Goal: Task Accomplishment & Management: Manage account settings

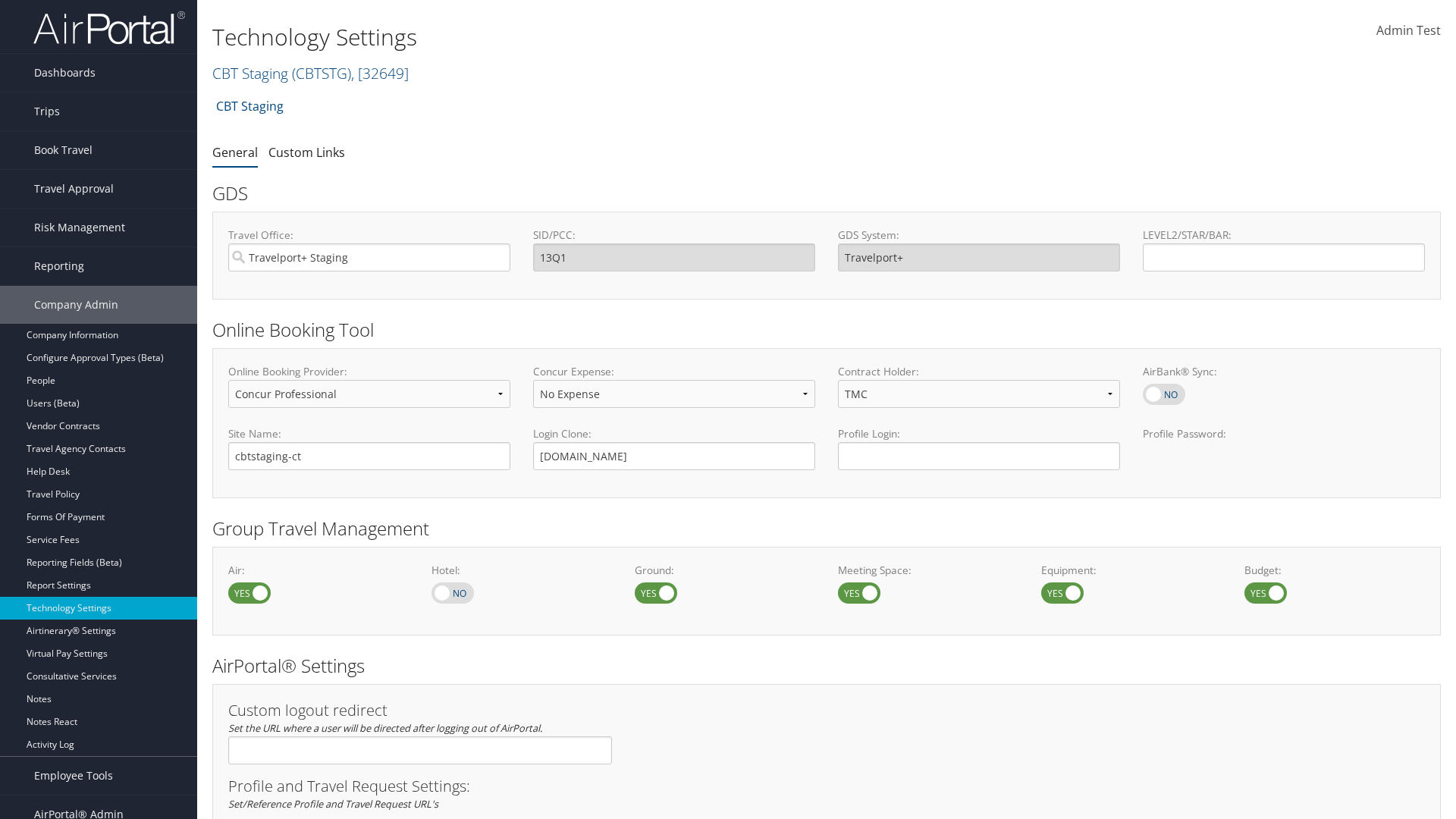
select select "4"
click at [250, 73] on link "CBT Staging ( CBTSTG ) , [ 32649 ]" at bounding box center [310, 73] width 196 height 21
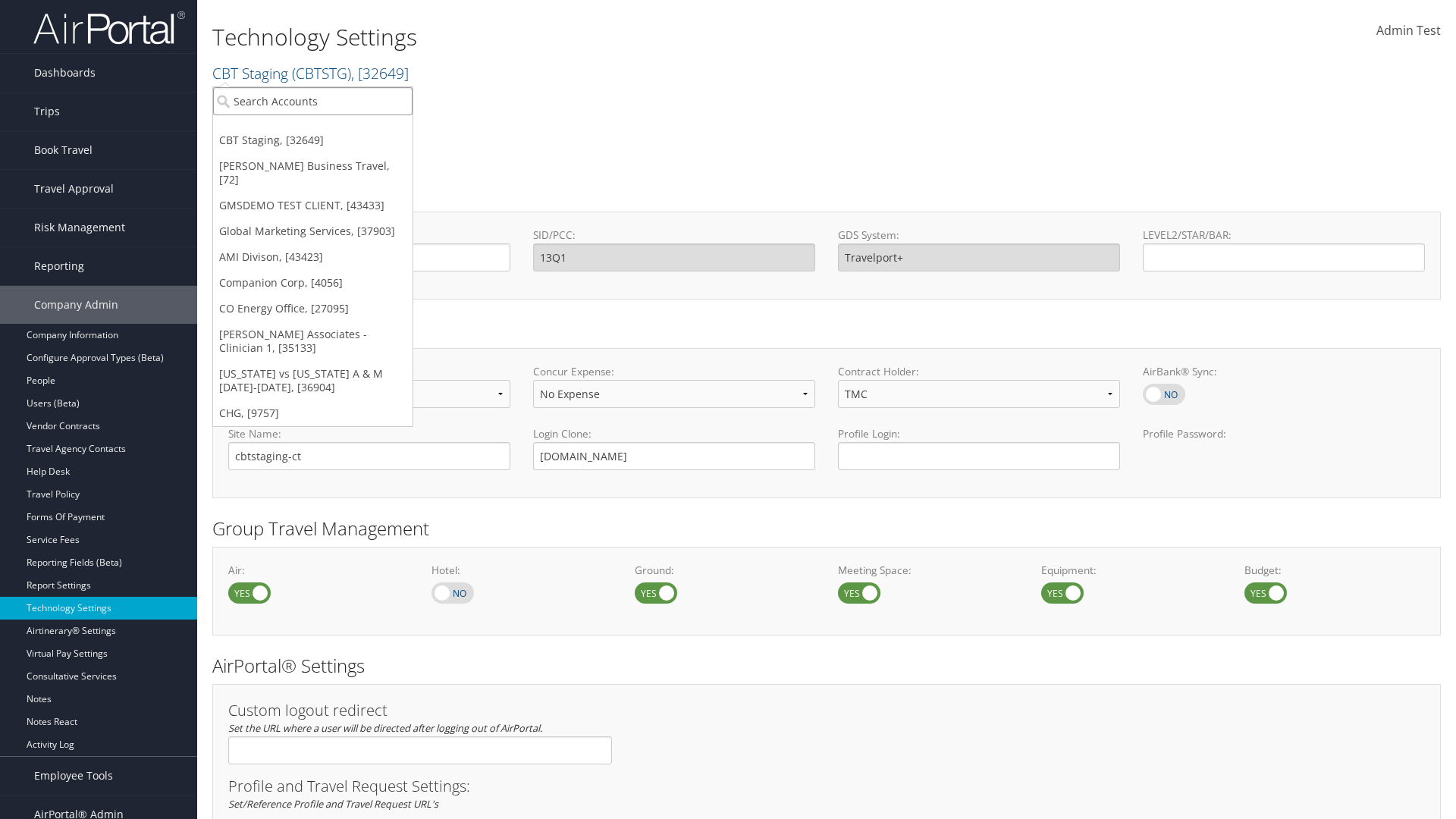
click at [313, 101] on input "search" at bounding box center [313, 101] width 200 height 28
type input "CBTSTG"
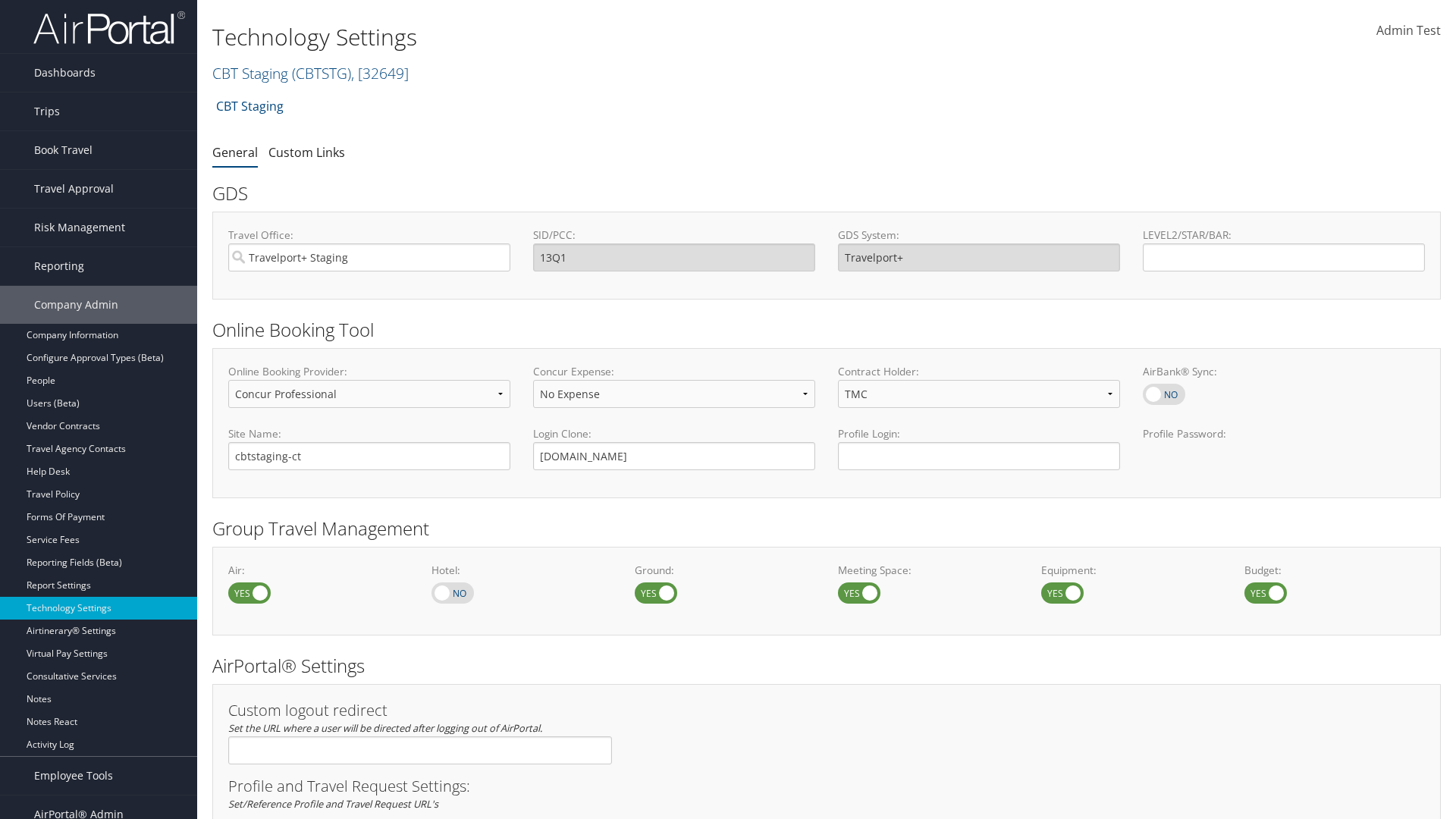
select select "4"
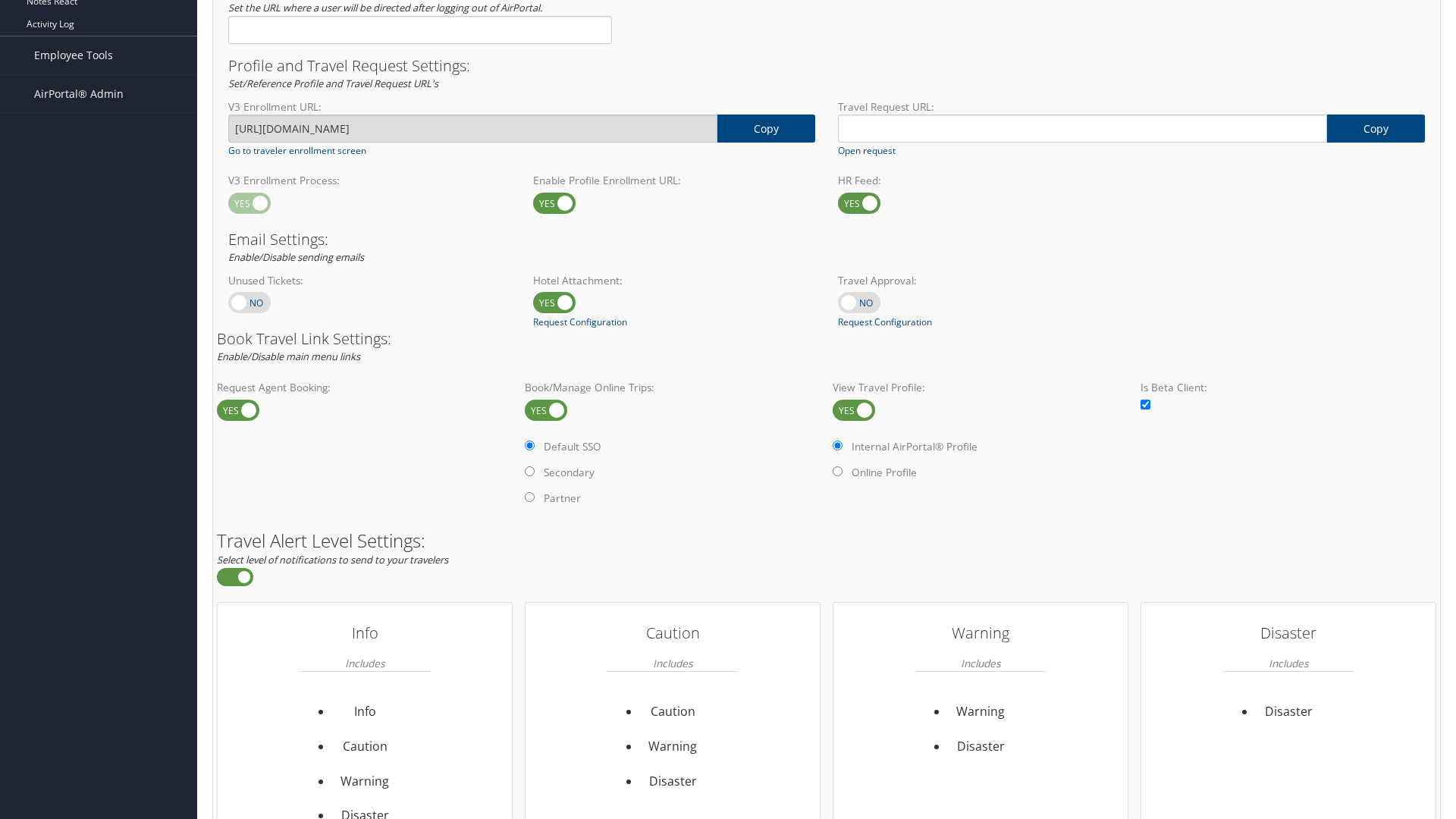
click at [854, 410] on label at bounding box center [854, 410] width 43 height 21
click at [850, 410] on input "checkbox" at bounding box center [846, 411] width 10 height 10
click at [854, 410] on label at bounding box center [854, 410] width 43 height 21
click at [850, 410] on input "checkbox" at bounding box center [846, 411] width 10 height 10
checkbox input "true"
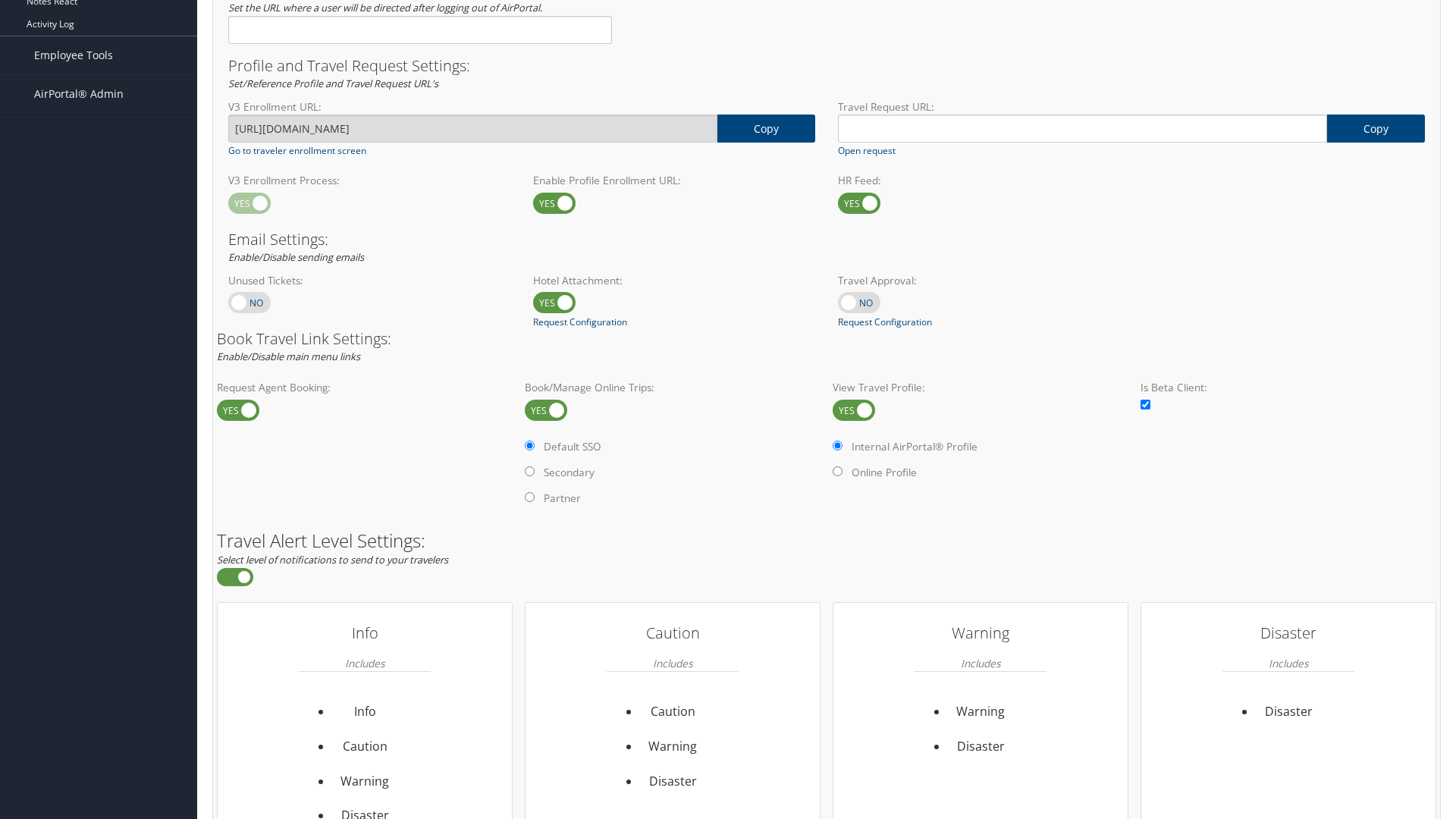
click at [886, 471] on label "Online Profile" at bounding box center [884, 473] width 65 height 15
click at [842, 471] on input "Online Profile" at bounding box center [838, 471] width 10 height 10
radio input "true"
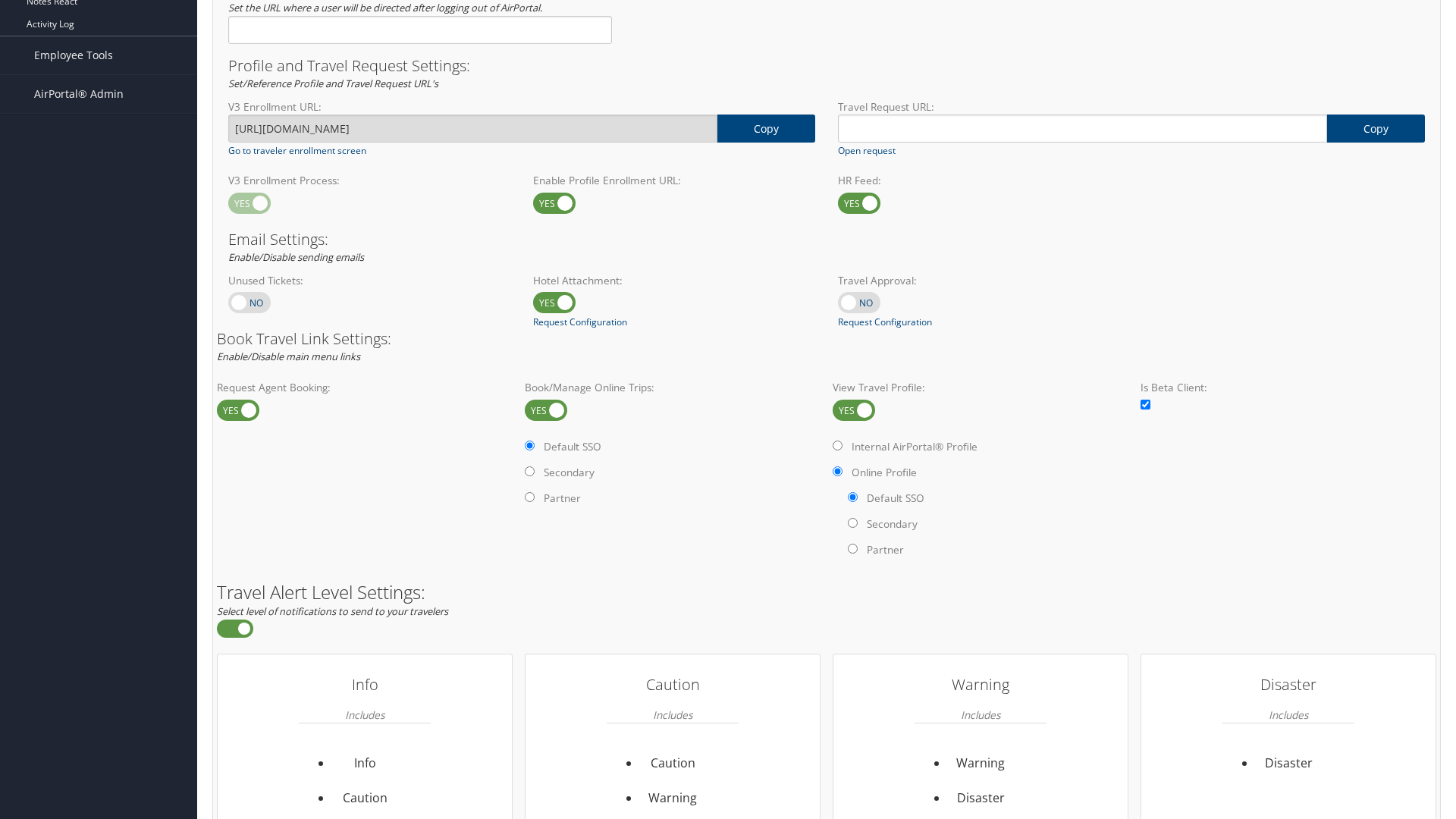
scroll to position [929, 0]
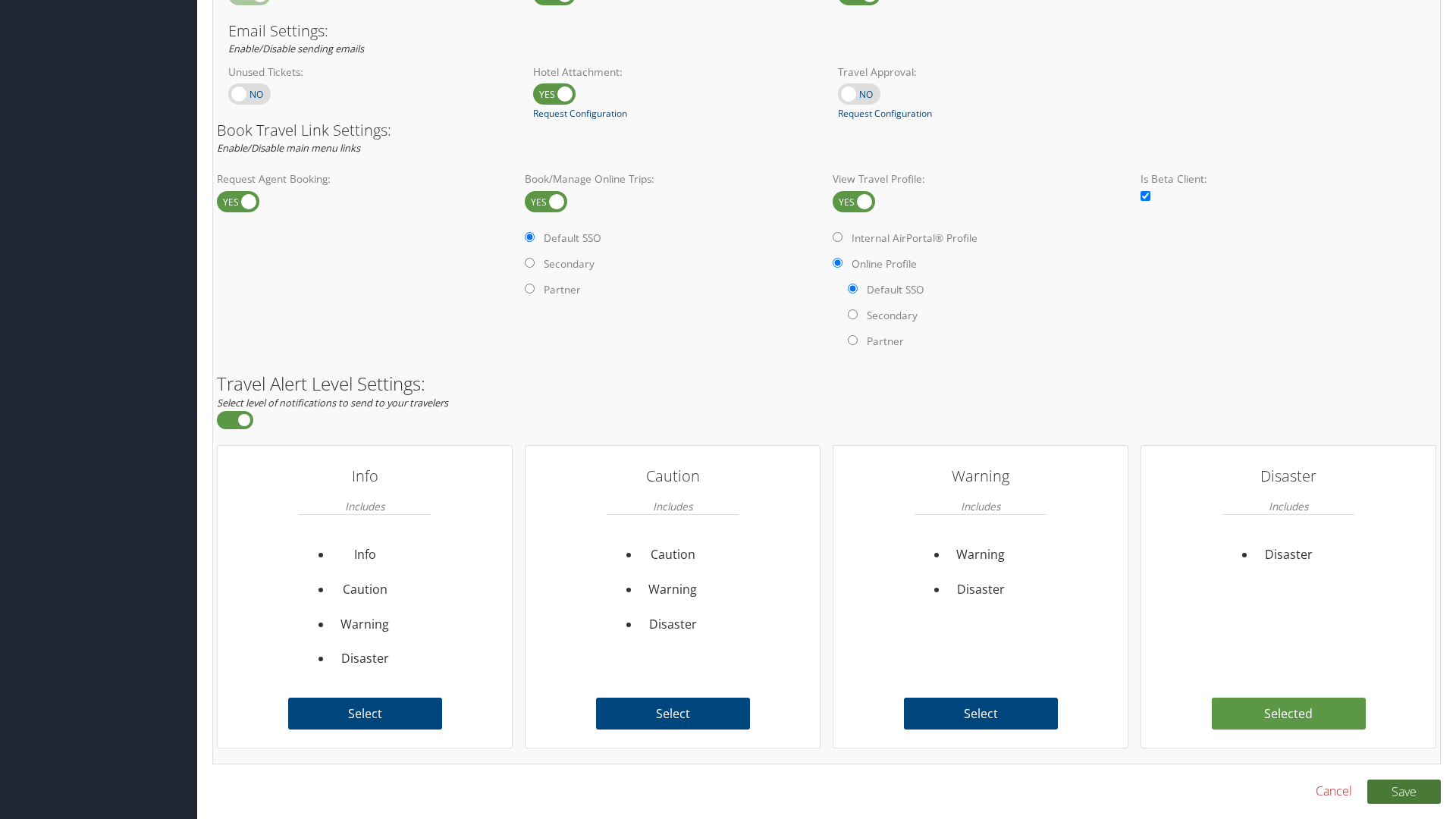
click at [1404, 791] on button "Save" at bounding box center [1405, 792] width 74 height 24
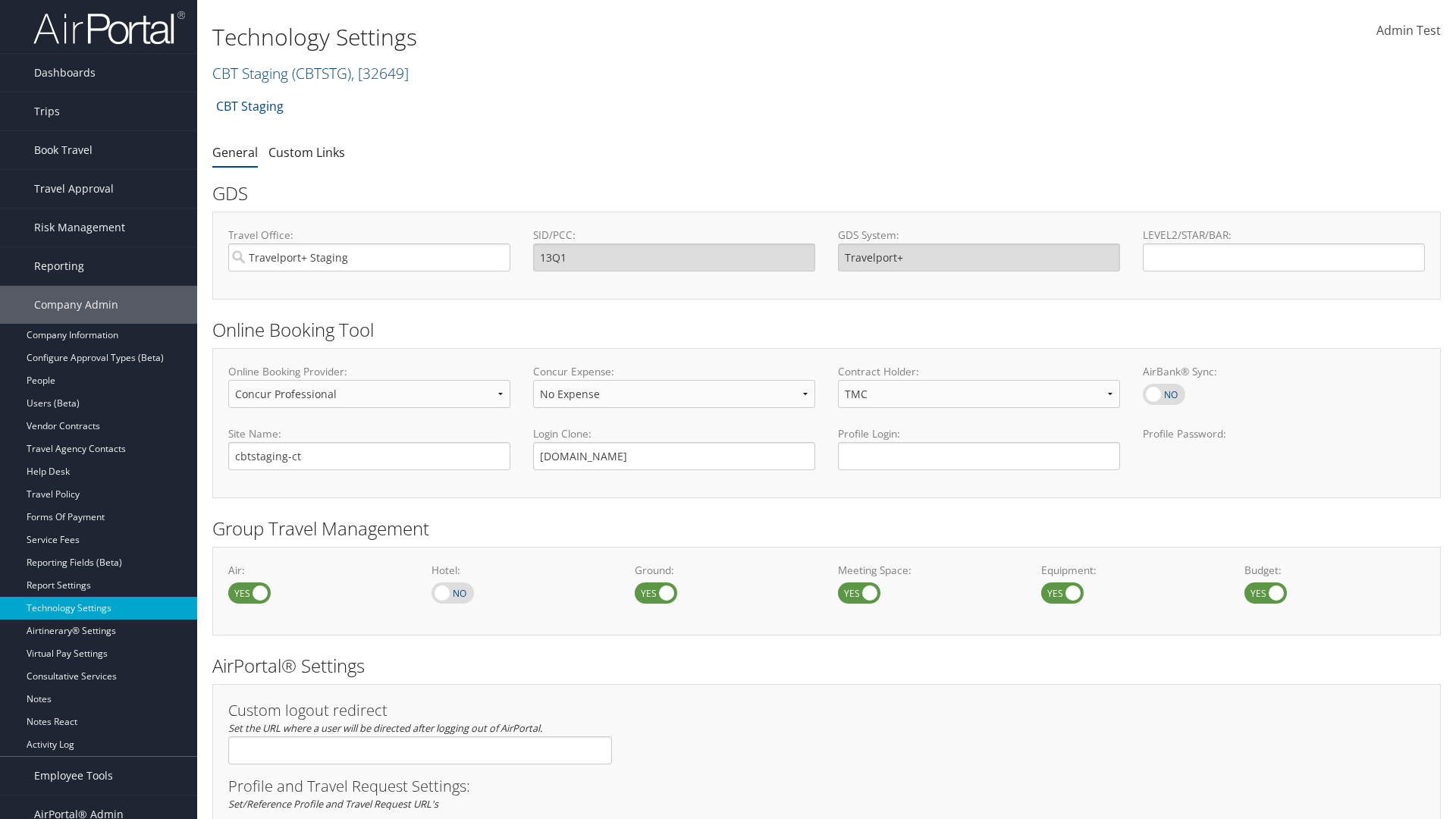
select select "4"
